Goal: Contribute content

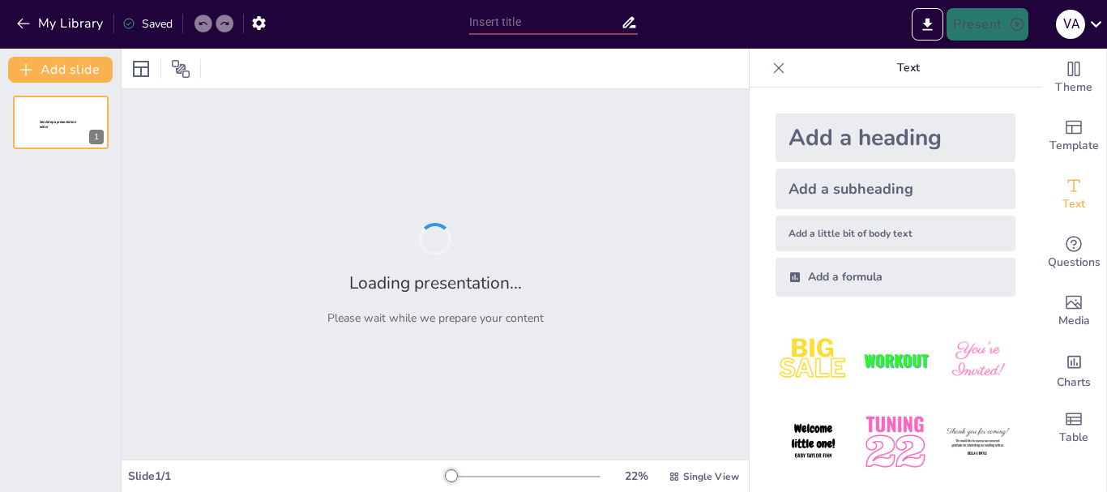
type input "El Crédito de Referencia del Estudiante (CRE): Definición y Aplicación en el Nu…"
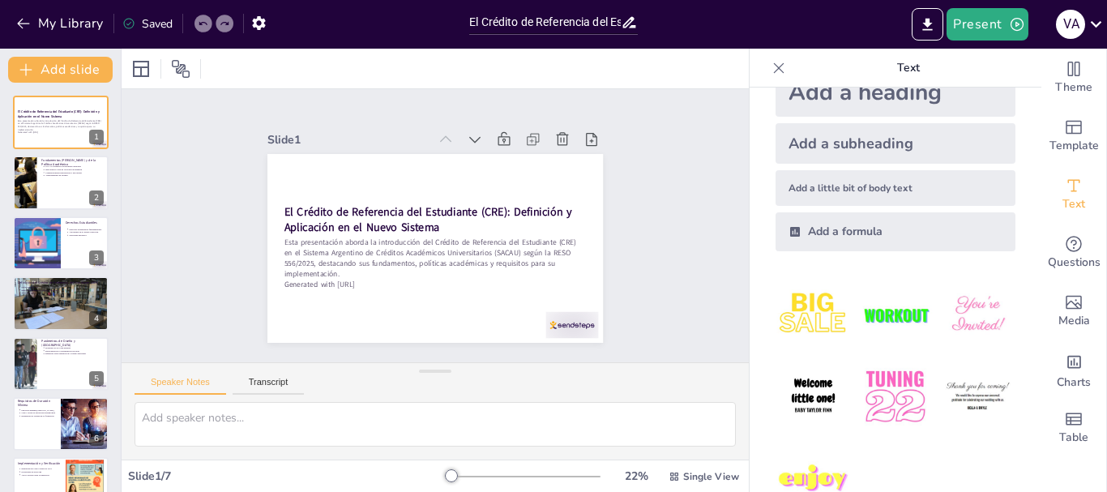
scroll to position [81, 0]
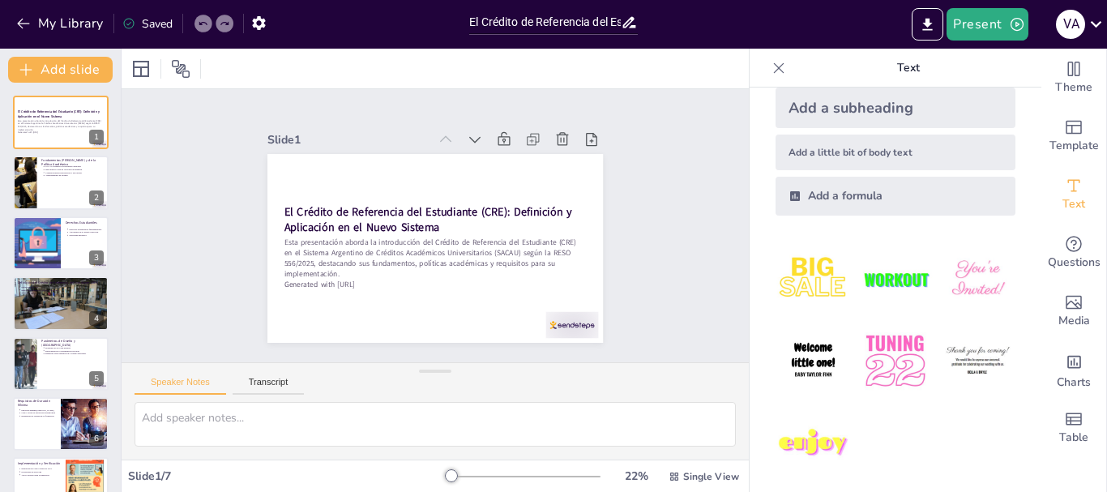
click at [864, 198] on div "Add a formula" at bounding box center [896, 196] width 240 height 39
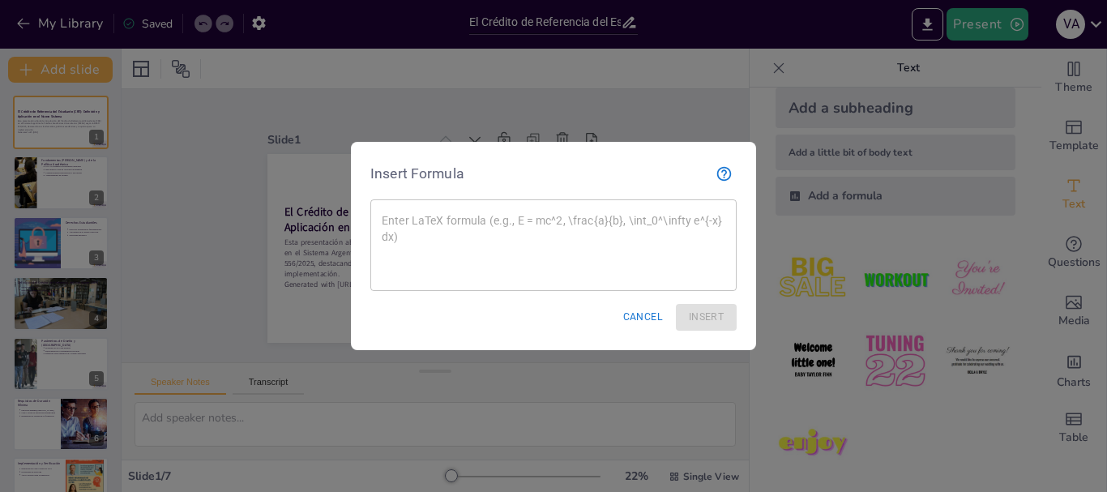
drag, startPoint x: 888, startPoint y: 425, endPoint x: 876, endPoint y: 414, distance: 16.1
click at [886, 423] on div at bounding box center [553, 246] width 1107 height 492
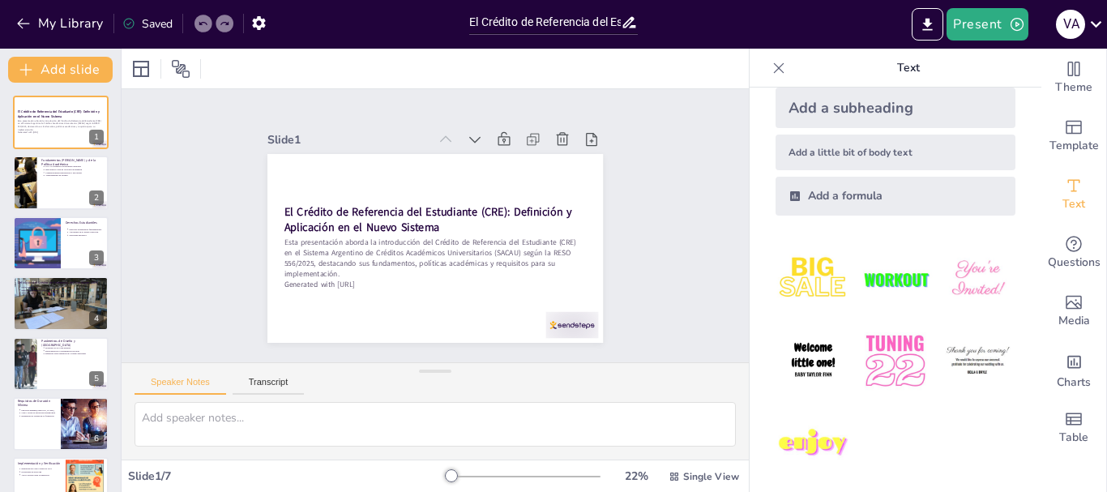
click at [818, 440] on img at bounding box center [813, 443] width 75 height 75
click at [61, 176] on p "Aseguramiento de calidad" at bounding box center [75, 174] width 60 height 3
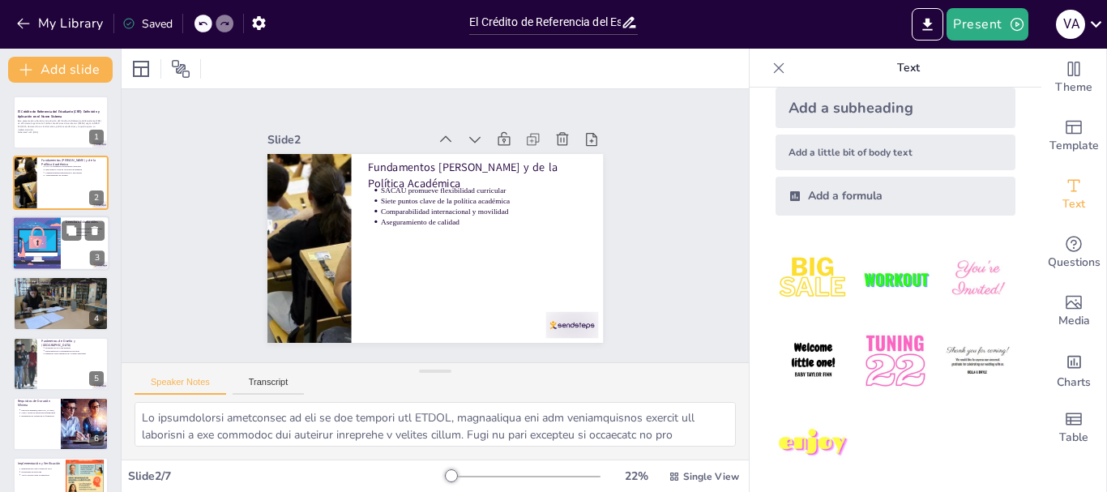
click at [28, 237] on div at bounding box center [36, 243] width 105 height 55
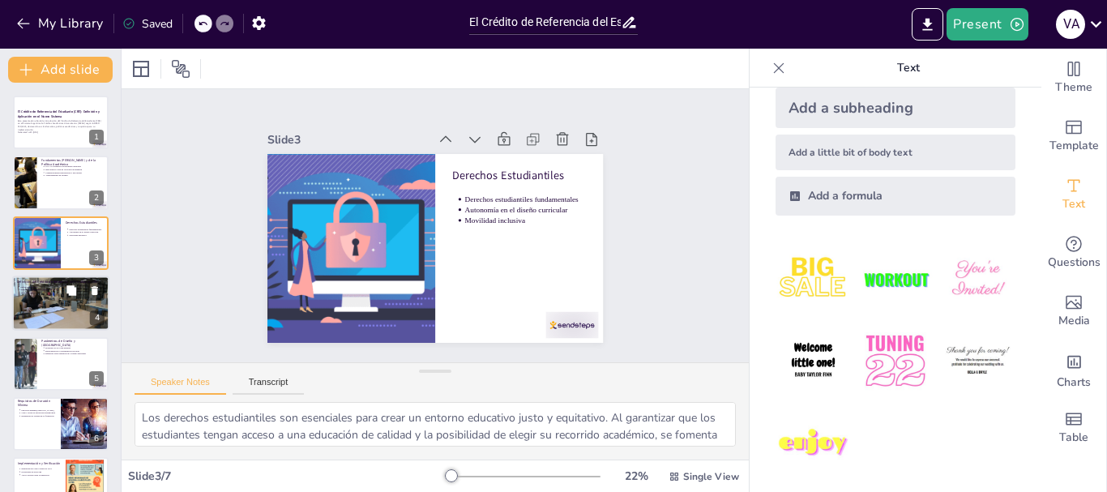
click at [38, 307] on div at bounding box center [60, 303] width 103 height 55
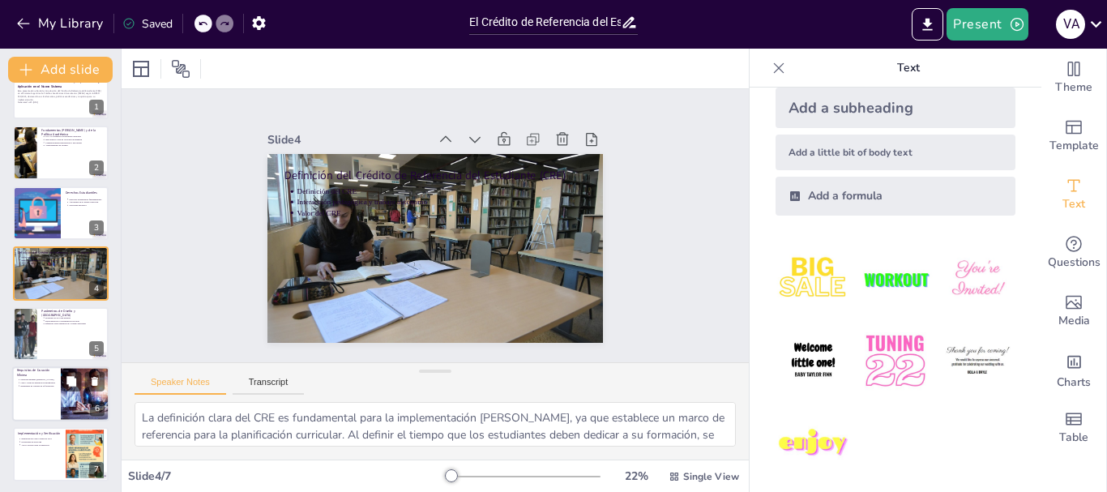
scroll to position [32, 0]
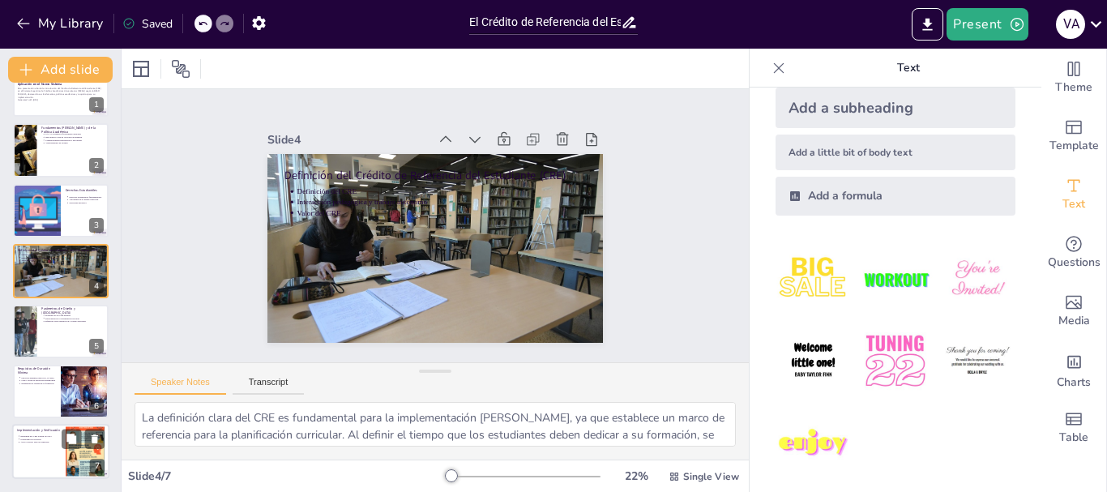
click at [48, 463] on div at bounding box center [60, 452] width 97 height 55
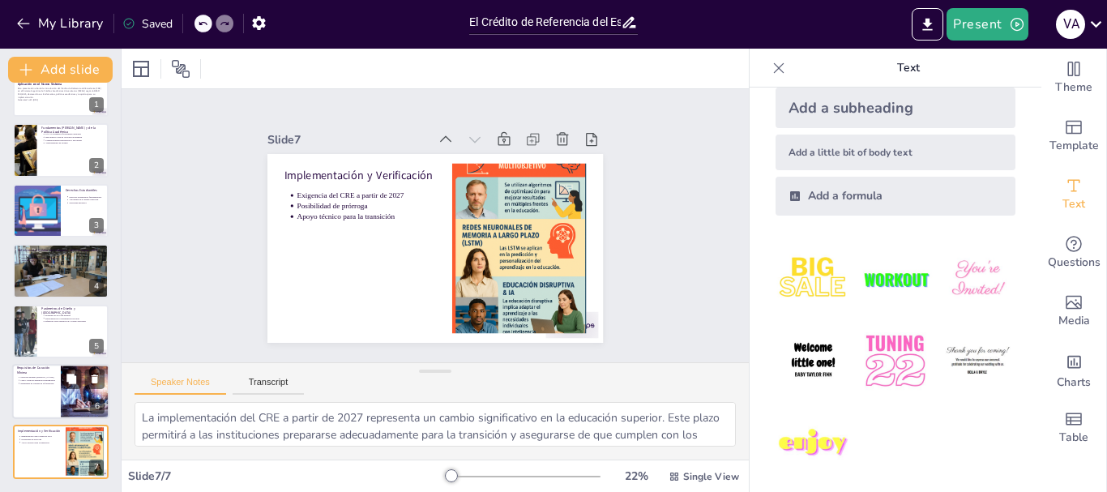
click at [12, 388] on div "Requisitos de Duración Mínima Duración mínima [PERSON_NAME] CRE y horas de inte…" at bounding box center [60, 391] width 97 height 55
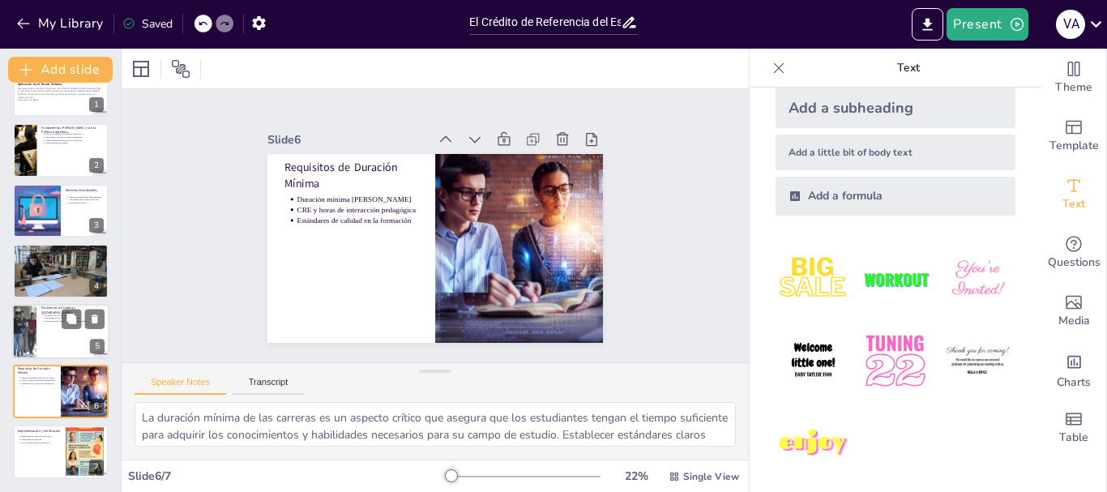
click at [55, 317] on p "Flexibilidad en la organización del plan" at bounding box center [75, 317] width 60 height 3
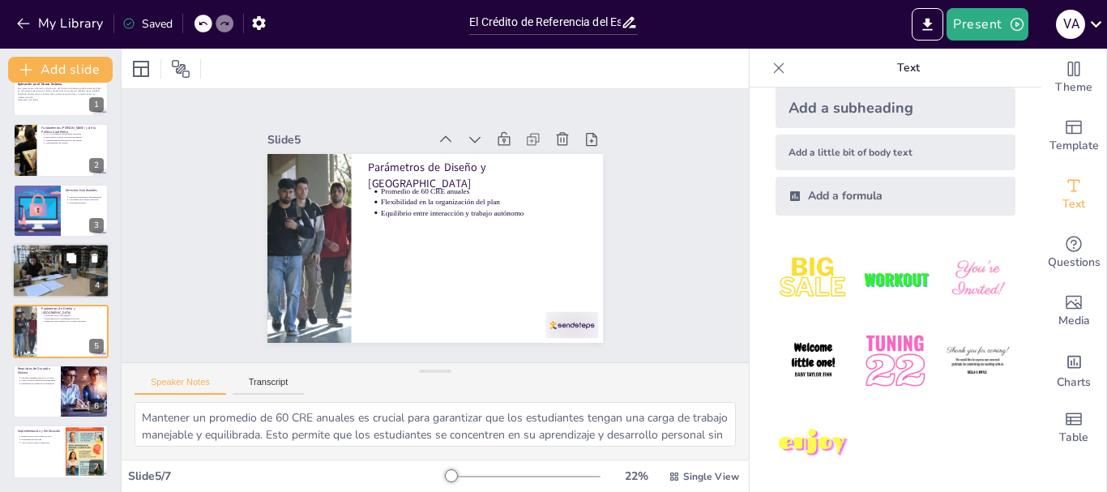
click at [79, 265] on button at bounding box center [71, 258] width 19 height 19
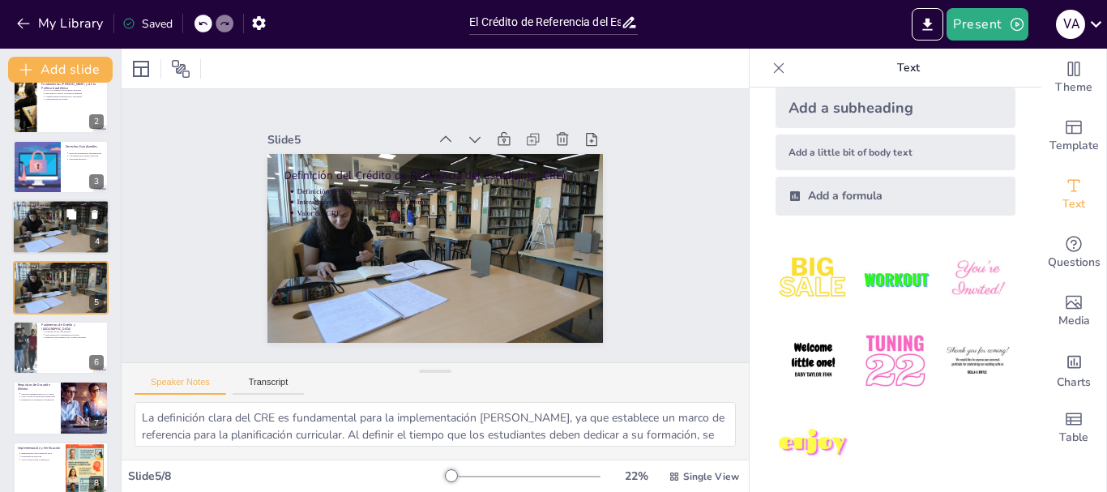
click at [61, 223] on div at bounding box center [60, 226] width 103 height 55
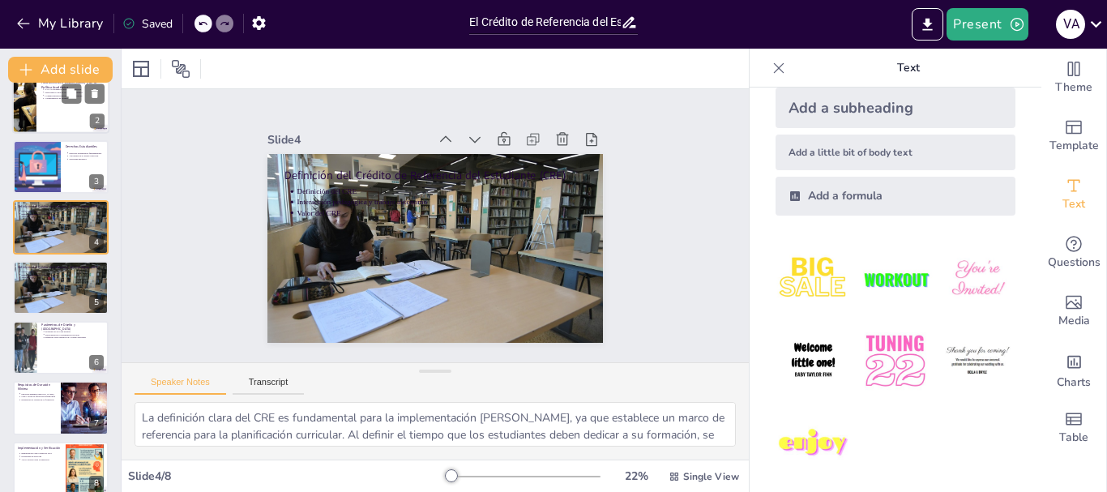
scroll to position [16, 0]
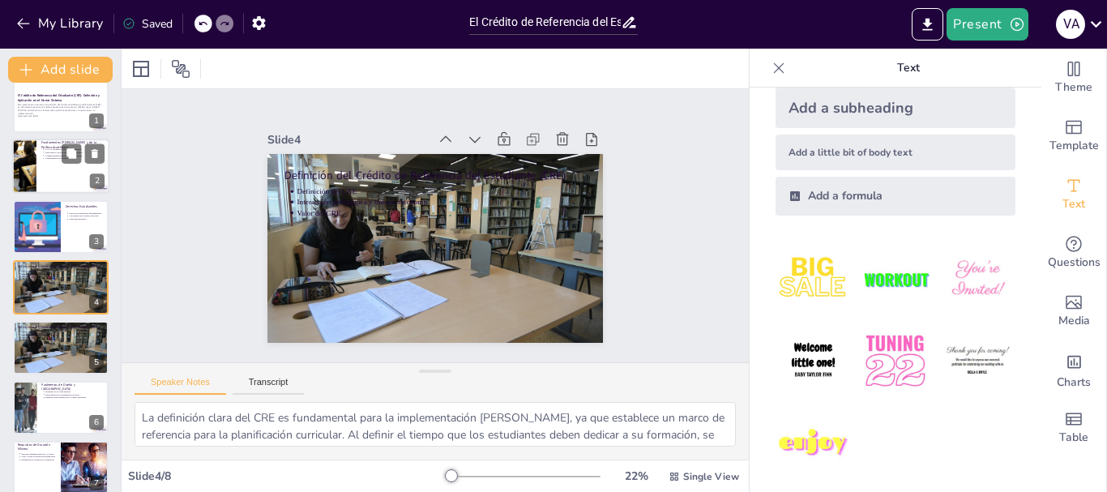
click at [58, 181] on div at bounding box center [60, 166] width 97 height 55
type textarea "Lo ipsumdolorsi ametconsec ad eli se doe tempori utl ETDOL, magnaaliqua eni adm…"
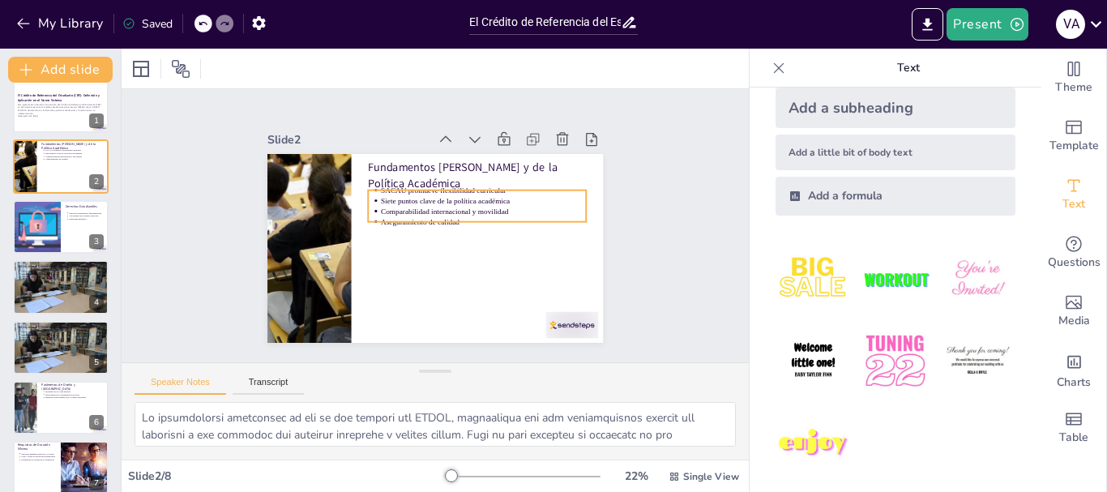
scroll to position [0, 0]
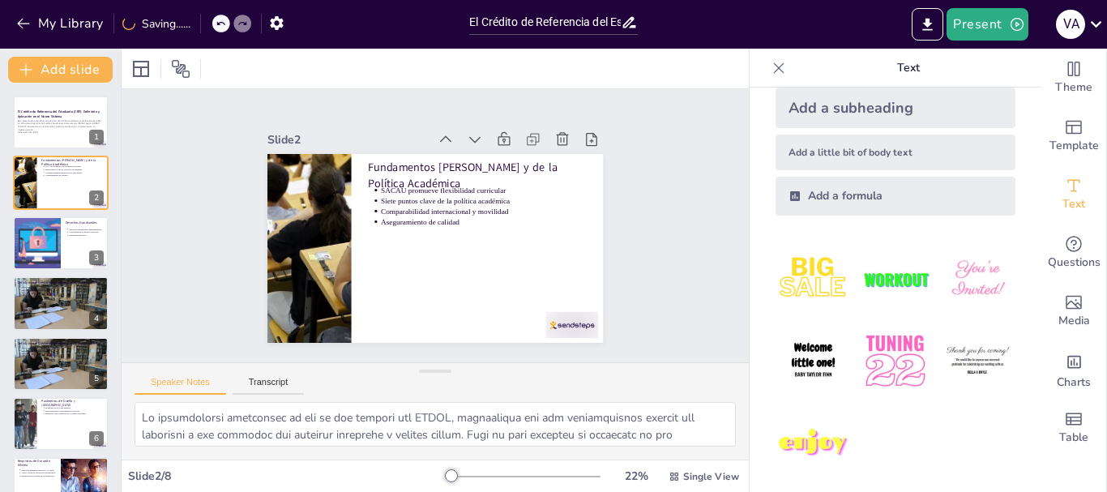
drag, startPoint x: 34, startPoint y: 130, endPoint x: 214, endPoint y: 27, distance: 207.3
click at [54, 96] on div "El Crédito de Referencia del Estudiante (CRE): Definición y Aplicación en el Nu…" at bounding box center [61, 96] width 96 height 0
